Goal: Find specific page/section: Find specific page/section

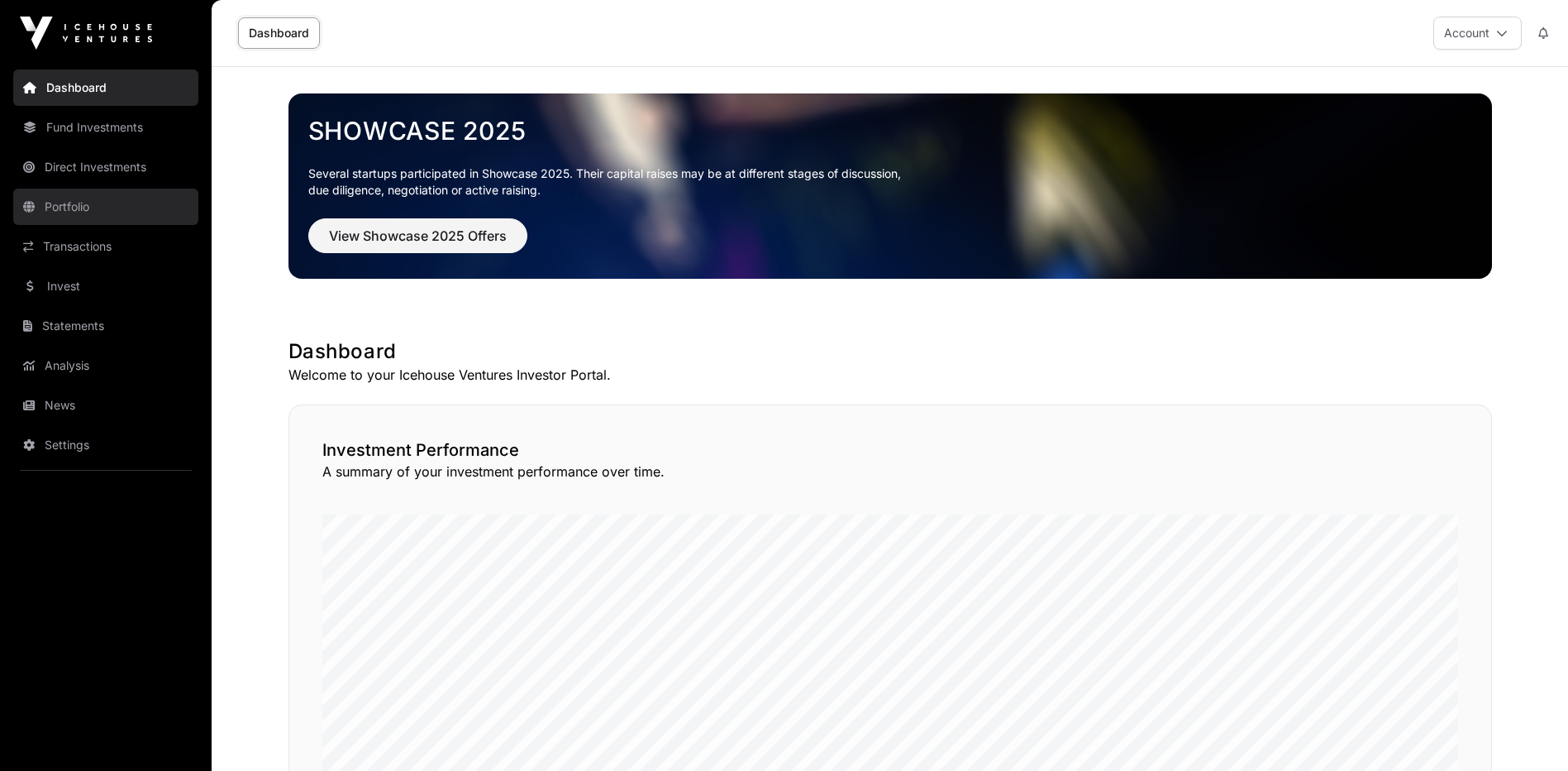
click at [52, 194] on link "Portfolio" at bounding box center [106, 207] width 186 height 37
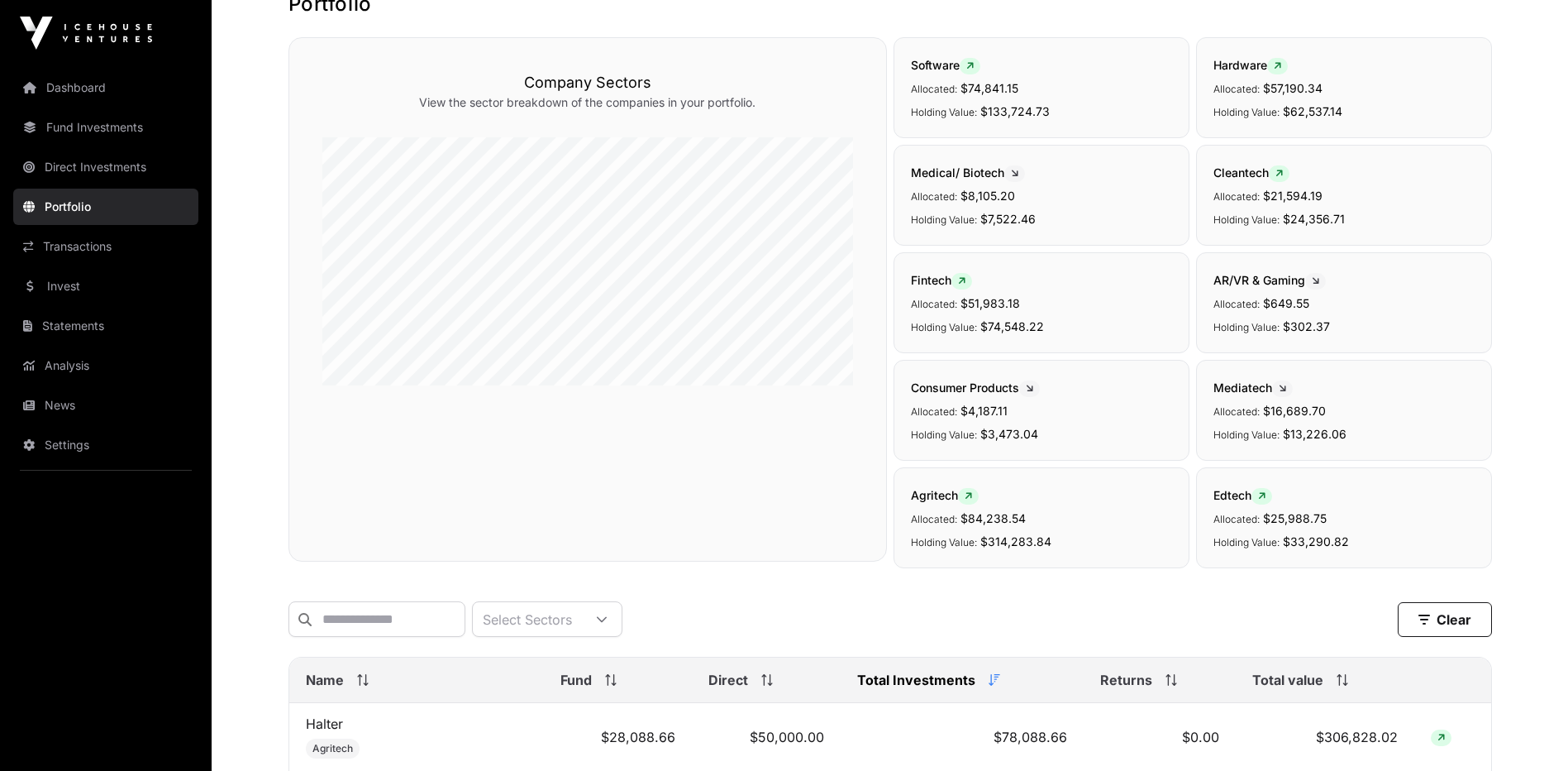
scroll to position [248, 0]
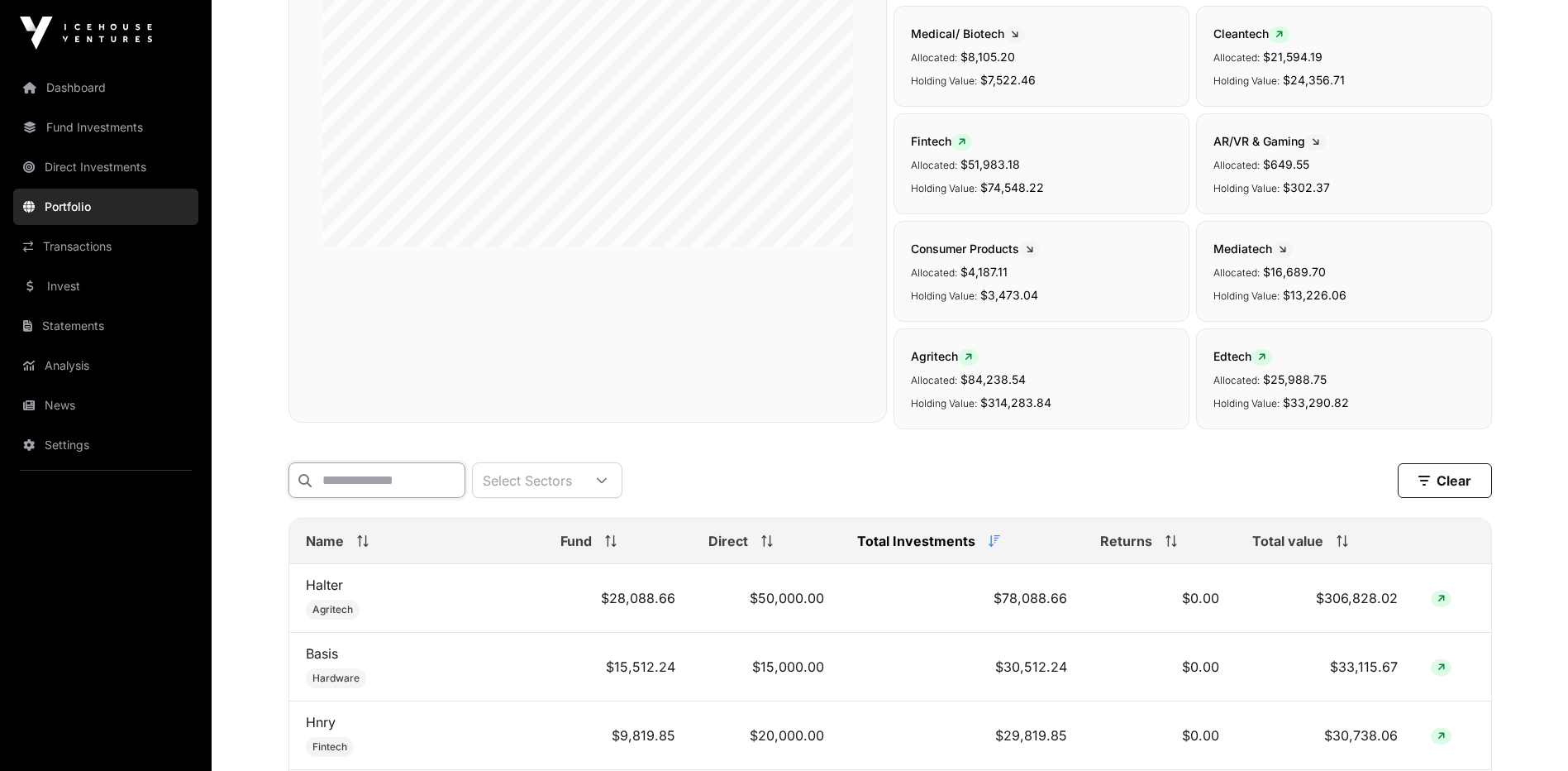
click at [443, 480] on input "text" at bounding box center [377, 479] width 177 height 36
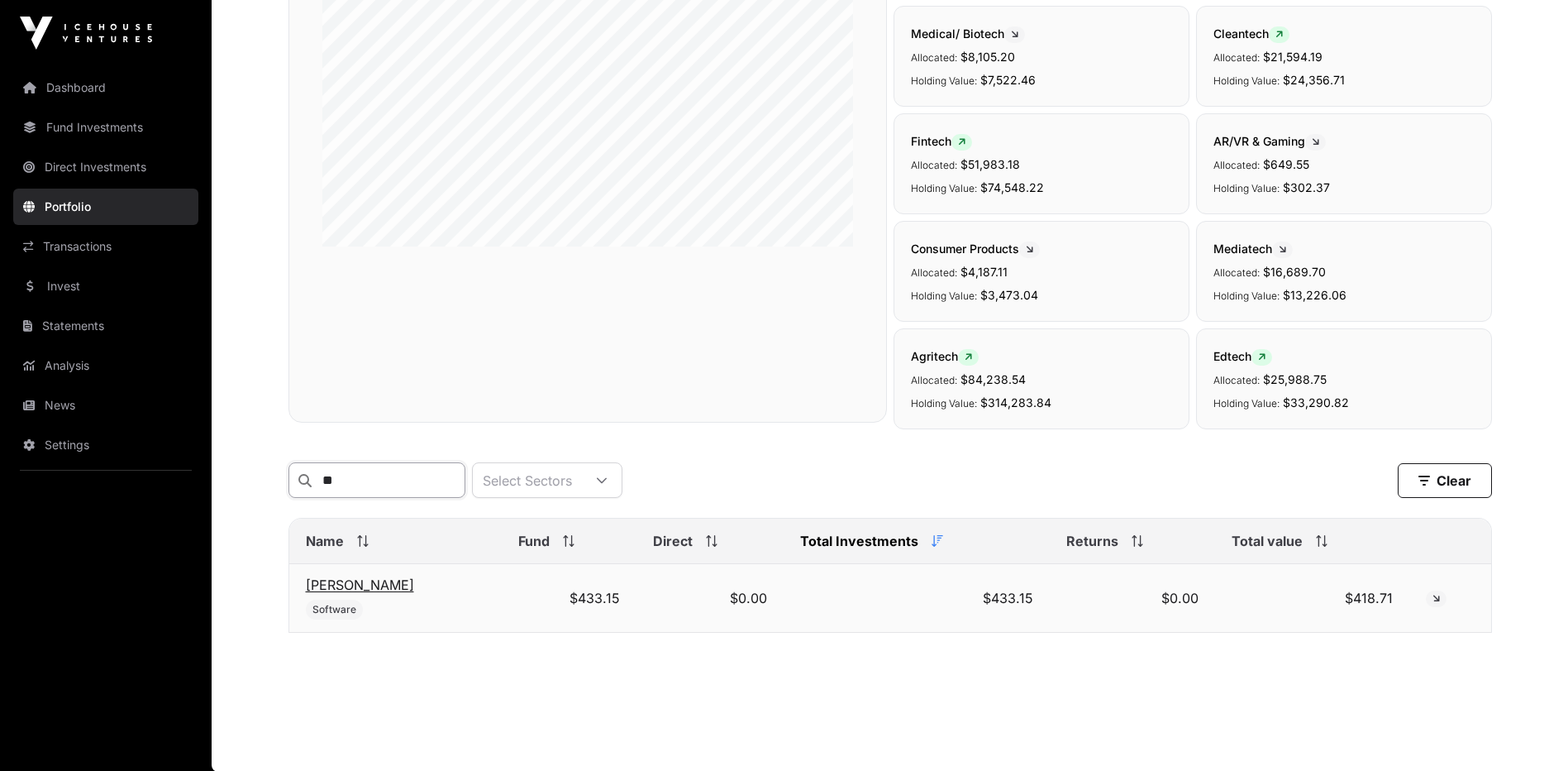
type input "**"
click at [339, 593] on link "[PERSON_NAME]" at bounding box center [360, 584] width 109 height 16
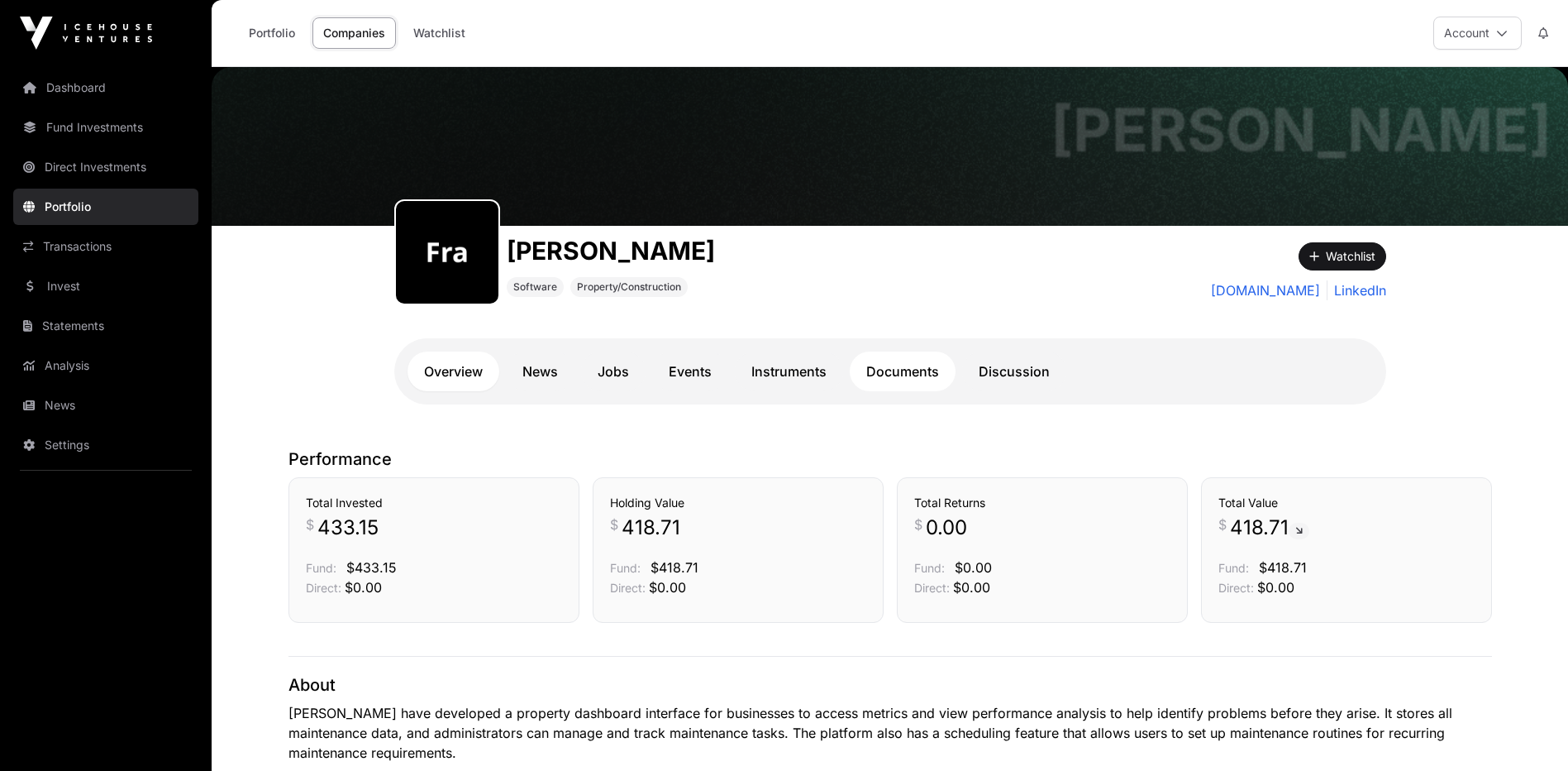
click at [908, 376] on link "Documents" at bounding box center [902, 371] width 106 height 39
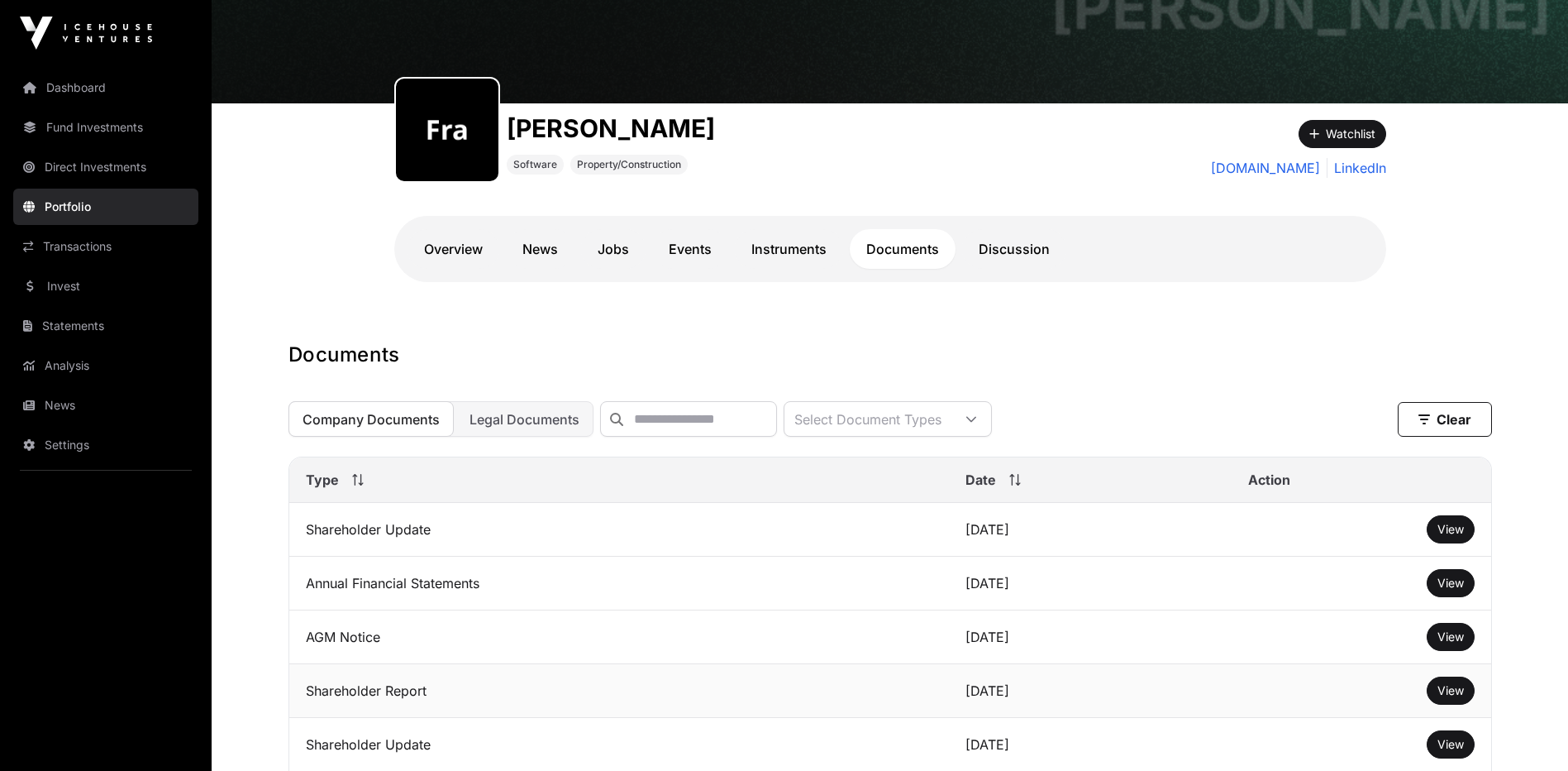
scroll to position [166, 0]
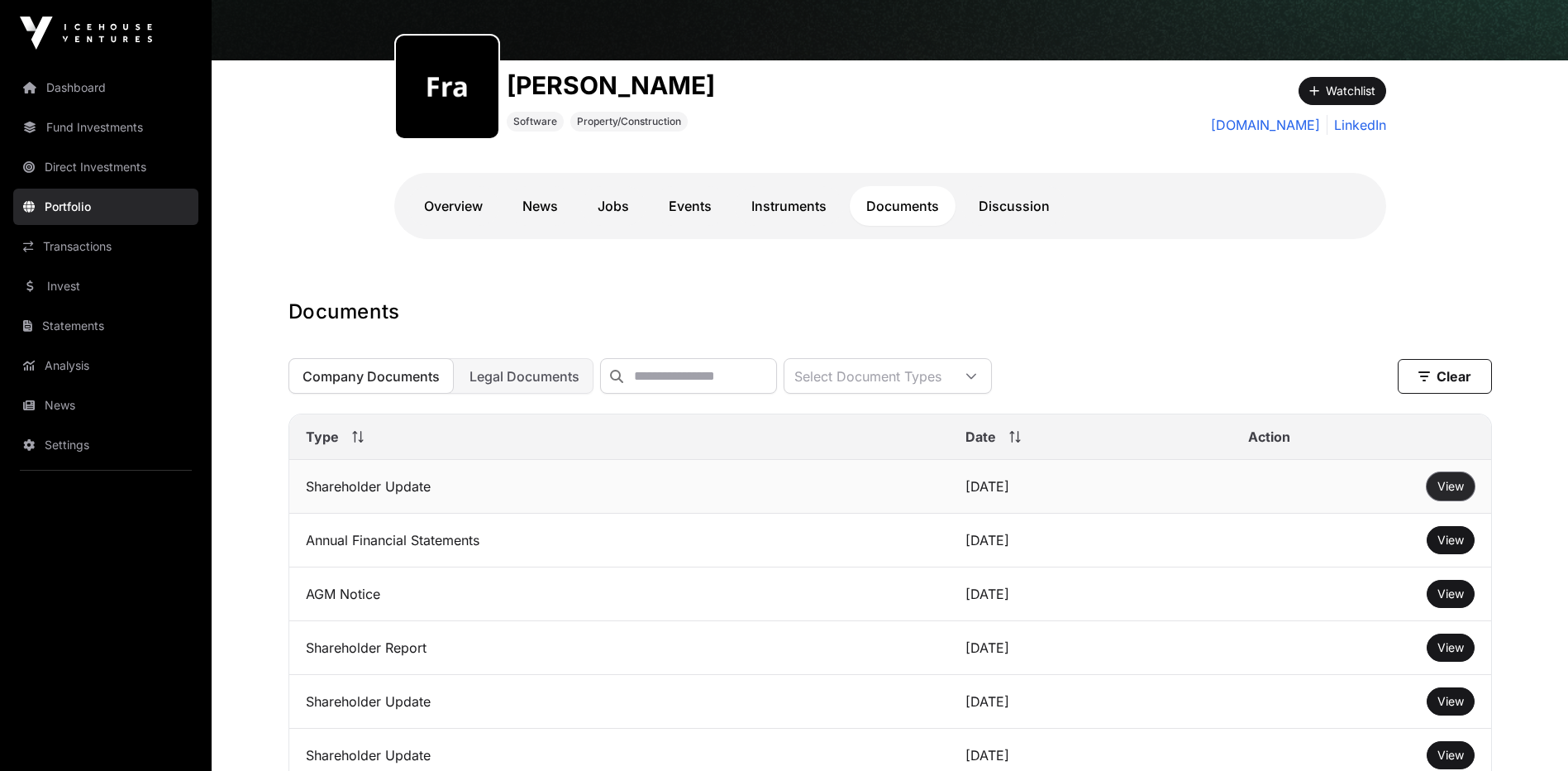
click at [1451, 489] on button "View" at bounding box center [1451, 486] width 48 height 28
click at [1450, 493] on span "View" at bounding box center [1451, 486] width 27 height 14
click at [1454, 547] on span "View" at bounding box center [1451, 539] width 27 height 14
